Goal: Check status: Check status

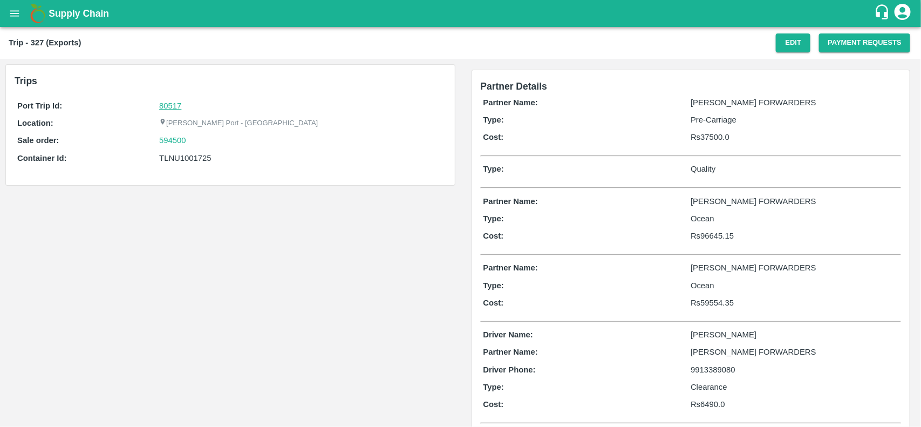
click at [176, 101] on link "80517" at bounding box center [170, 105] width 22 height 9
click at [188, 139] on div "594500" at bounding box center [301, 140] width 284 height 12
copy link
click at [188, 139] on div "594500" at bounding box center [301, 140] width 284 height 12
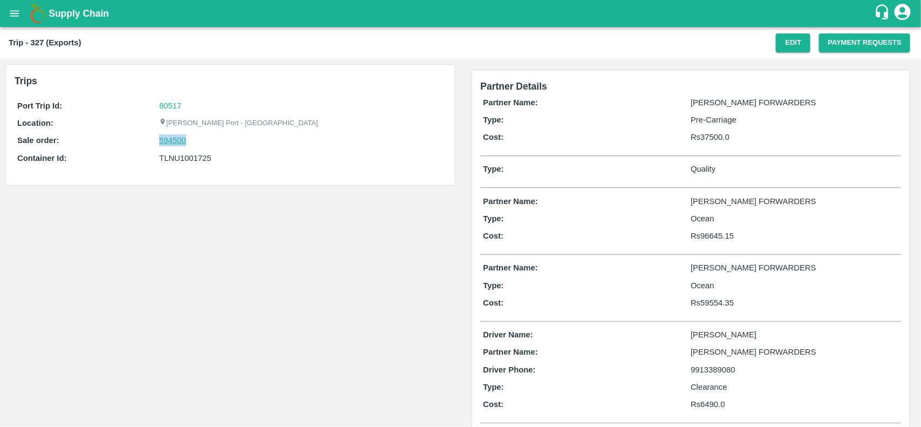
click at [162, 141] on link "594500" at bounding box center [172, 140] width 27 height 12
click at [165, 161] on div "TLNU1001725" at bounding box center [301, 158] width 284 height 12
copy div "TLNU1001725"
click at [165, 161] on div "TLNU1001725" at bounding box center [301, 158] width 284 height 12
copy div "TLNU1001725"
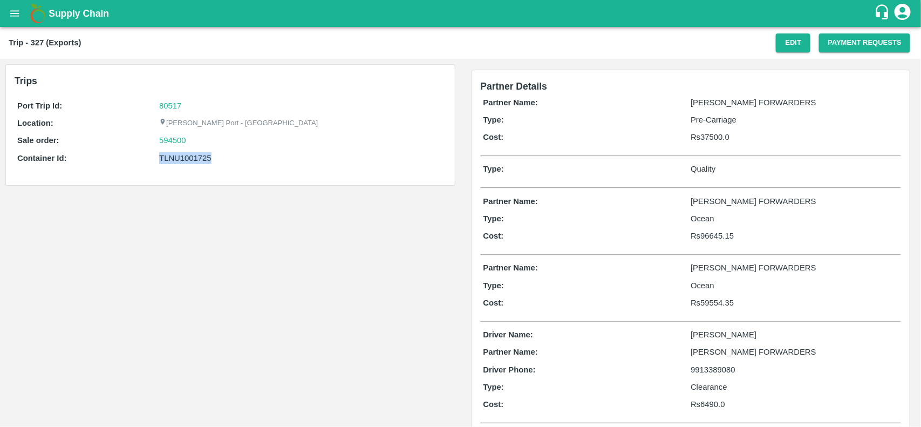
click at [165, 161] on div "TLNU1001725" at bounding box center [301, 158] width 284 height 12
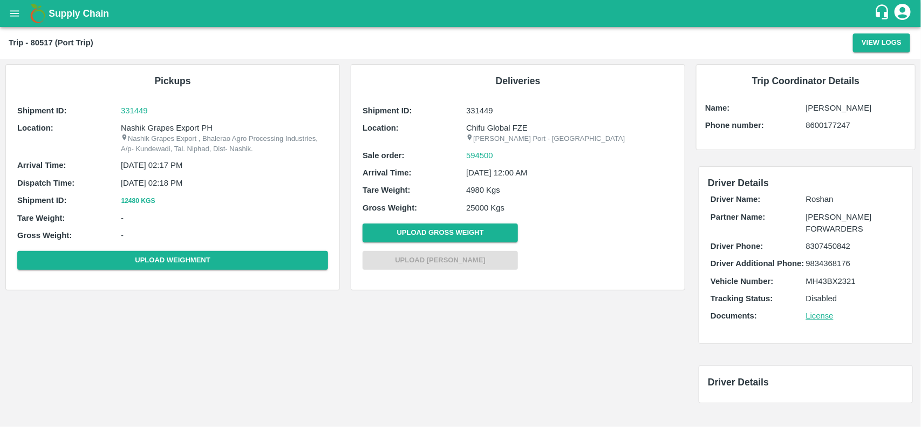
click at [143, 127] on p "Nashik Grapes Export PH" at bounding box center [224, 128] width 207 height 12
copy p "Nashik"
click at [143, 127] on p "Nashik Grapes Export PH" at bounding box center [224, 128] width 207 height 12
copy p "Nashik Grapes Export PH"
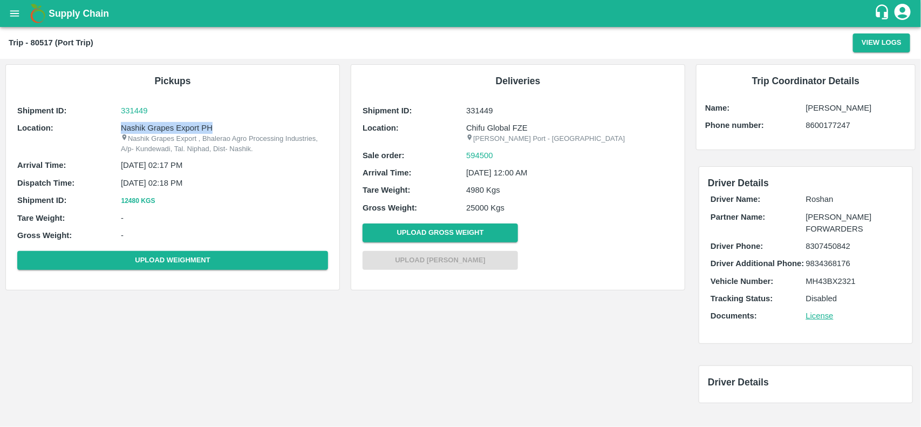
click at [143, 127] on p "Nashik Grapes Export PH" at bounding box center [224, 128] width 207 height 12
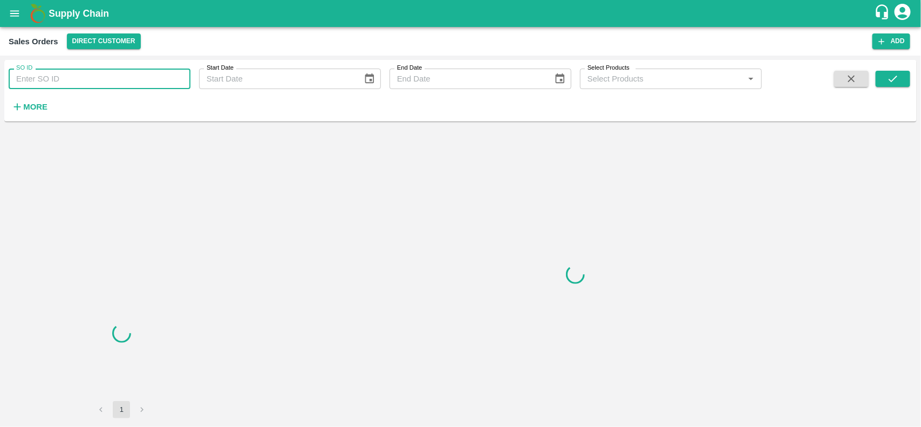
click at [79, 76] on input "SO ID" at bounding box center [100, 79] width 182 height 21
paste input "594500"
click at [79, 76] on input "594500" at bounding box center [100, 79] width 182 height 21
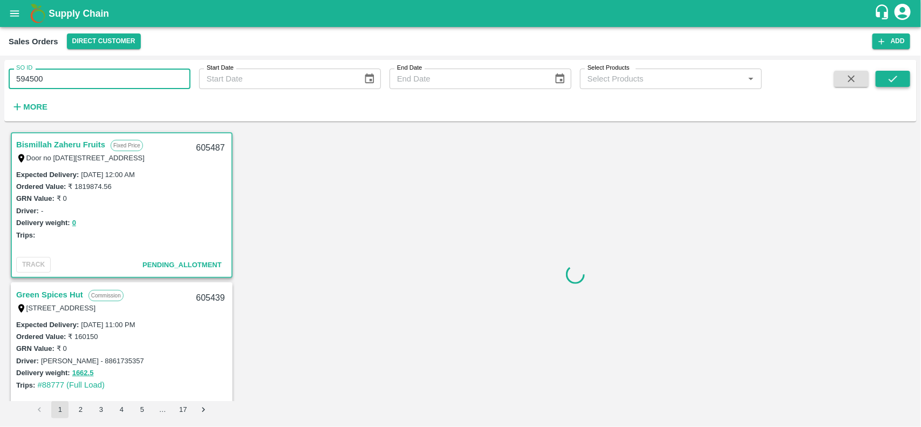
type input "594500"
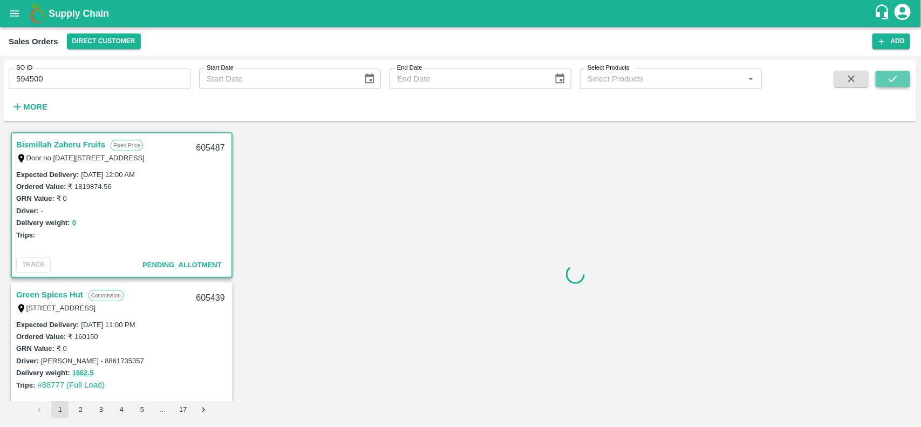
click at [892, 80] on icon "submit" at bounding box center [893, 79] width 12 height 12
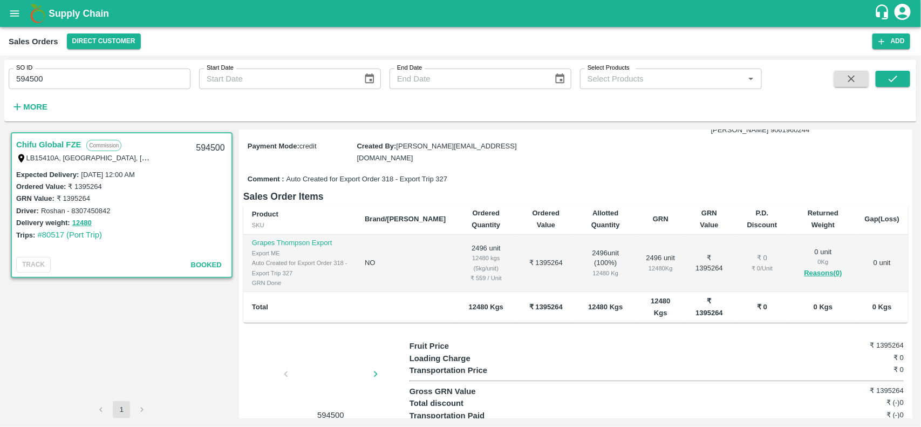
scroll to position [168, 0]
